Goal: Find specific page/section

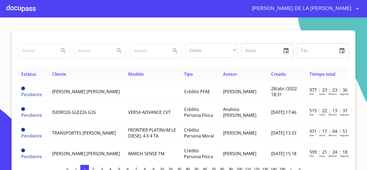
click at [46, 57] on input "search" at bounding box center [36, 51] width 37 height 15
type input "[PERSON_NAME] [PERSON_NAME] QUI"
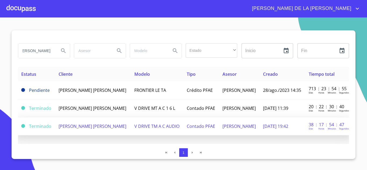
scroll to position [0, 0]
click at [109, 135] on td "[PERSON_NAME] [PERSON_NAME]" at bounding box center [93, 126] width 76 height 18
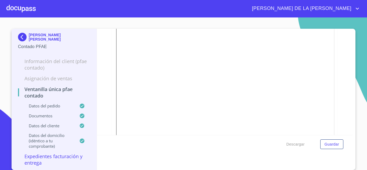
scroll to position [887, 0]
click at [20, 37] on img at bounding box center [23, 37] width 11 height 9
